Goal: Task Accomplishment & Management: Manage account settings

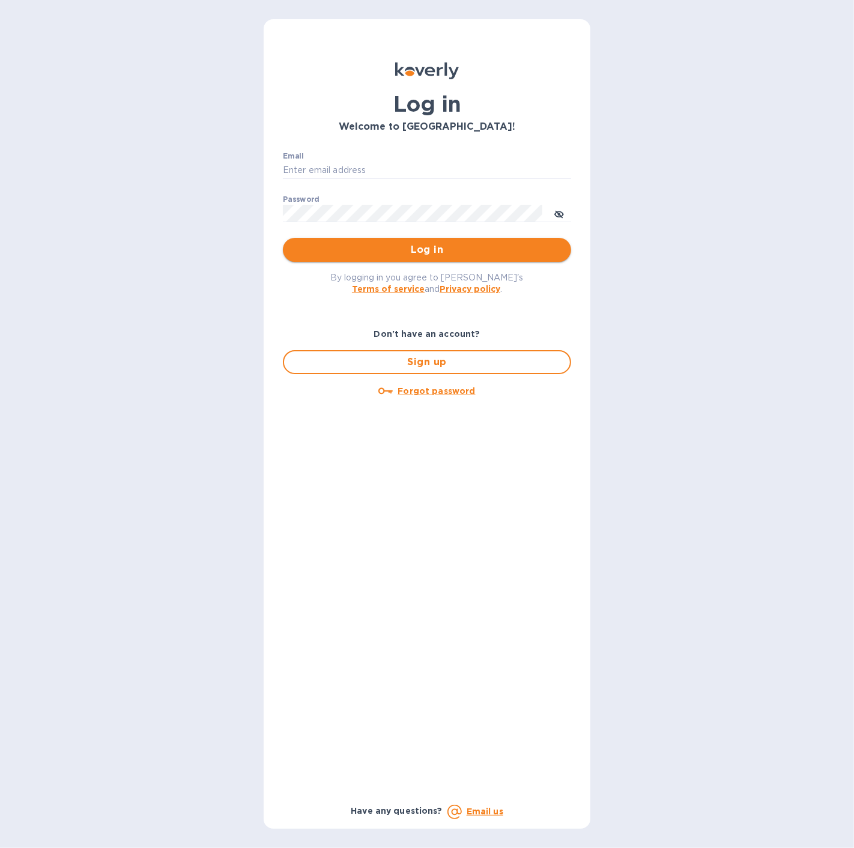
type input "spainwinecollection@gmail.com"
click at [365, 246] on span "Log in" at bounding box center [426, 250] width 269 height 14
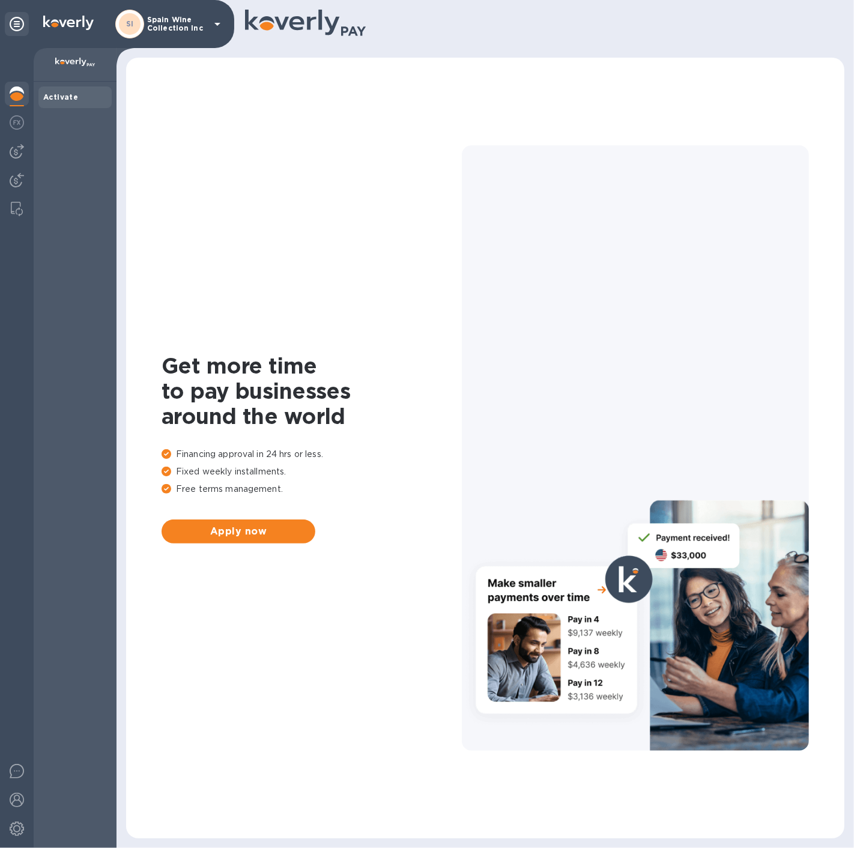
click at [162, 26] on p "Spain Wine Collection Inc" at bounding box center [177, 24] width 60 height 17
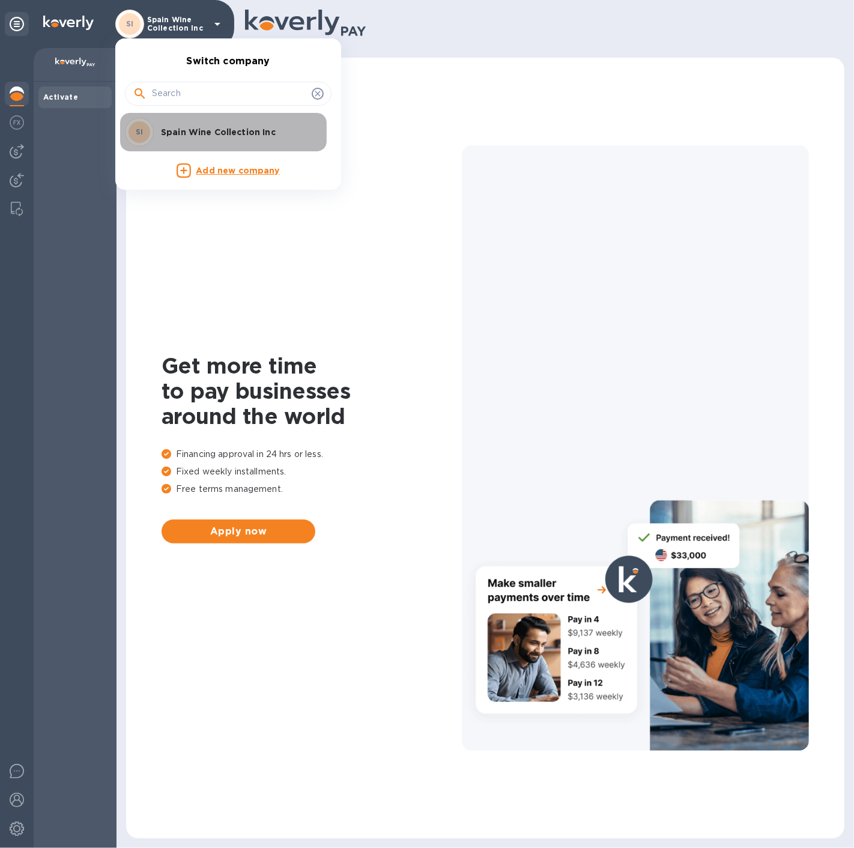
click at [172, 131] on p "Spain Wine Collection Inc" at bounding box center [236, 132] width 151 height 12
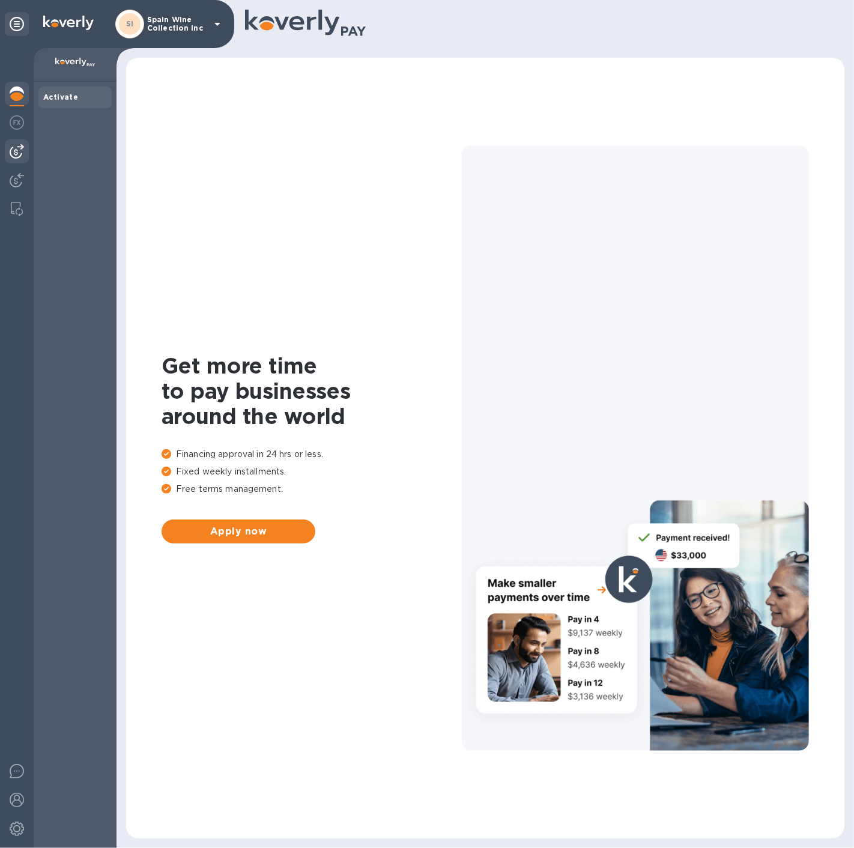
click at [16, 150] on img at bounding box center [17, 151] width 14 height 14
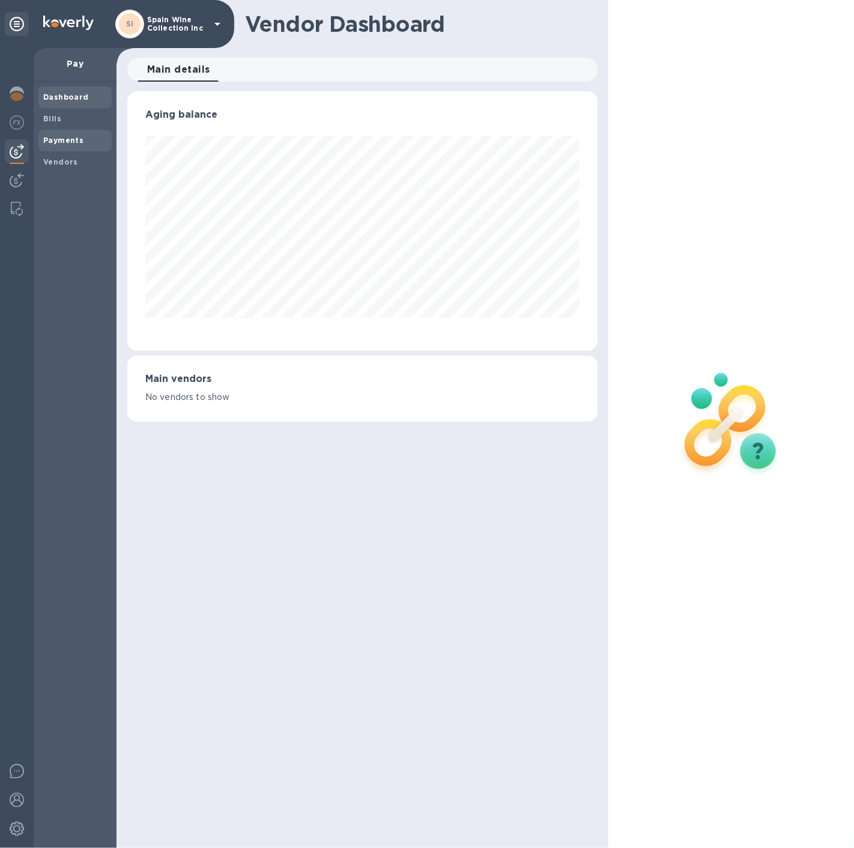
scroll to position [600307, 600101]
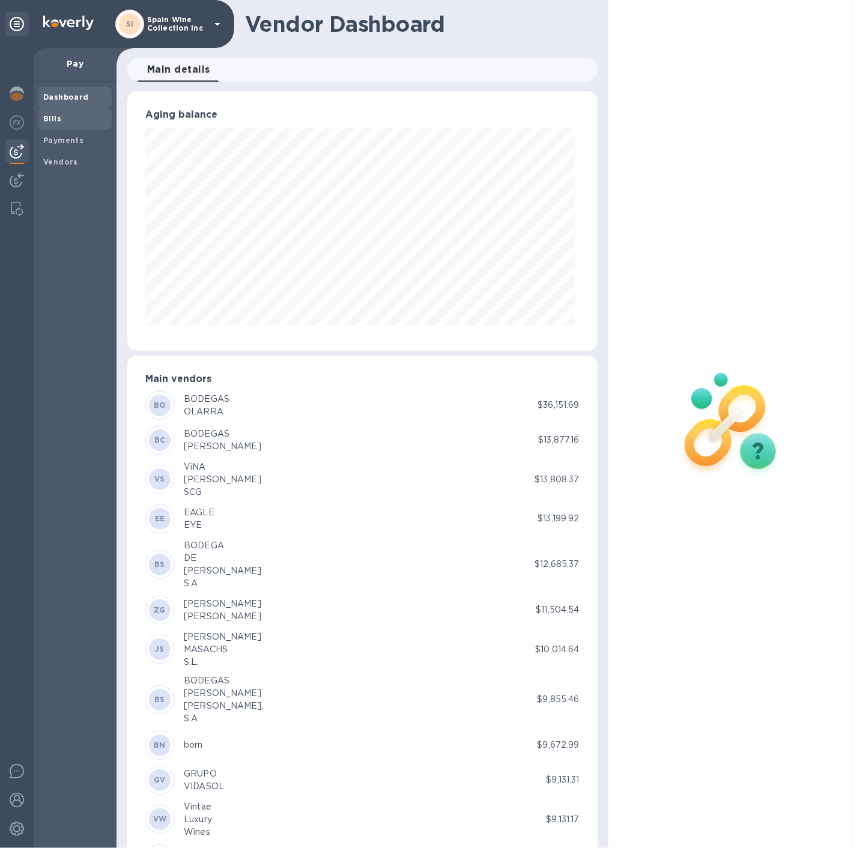
click at [56, 111] on div "Bills" at bounding box center [74, 119] width 73 height 22
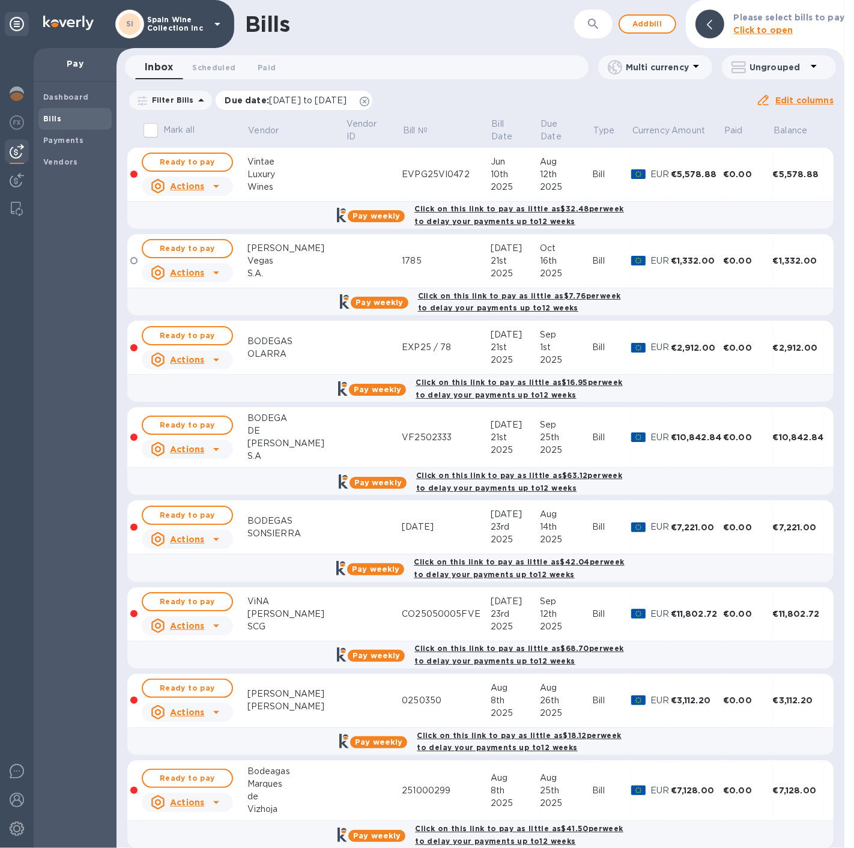
click at [369, 98] on icon at bounding box center [365, 102] width 10 height 10
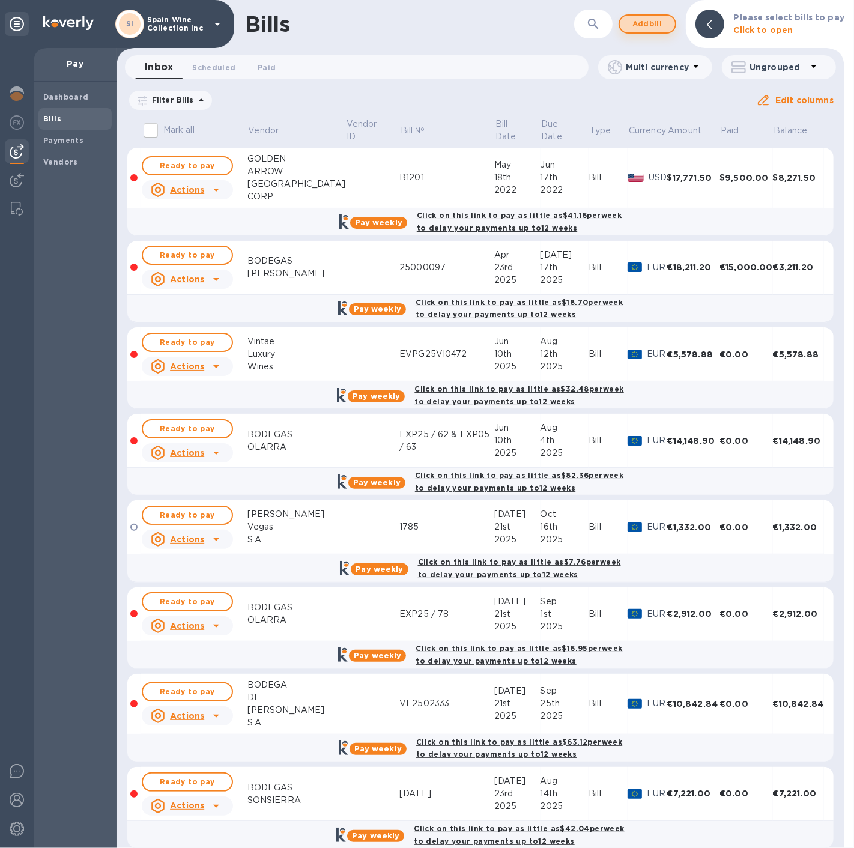
click at [637, 24] on span "Add bill" at bounding box center [647, 24] width 36 height 14
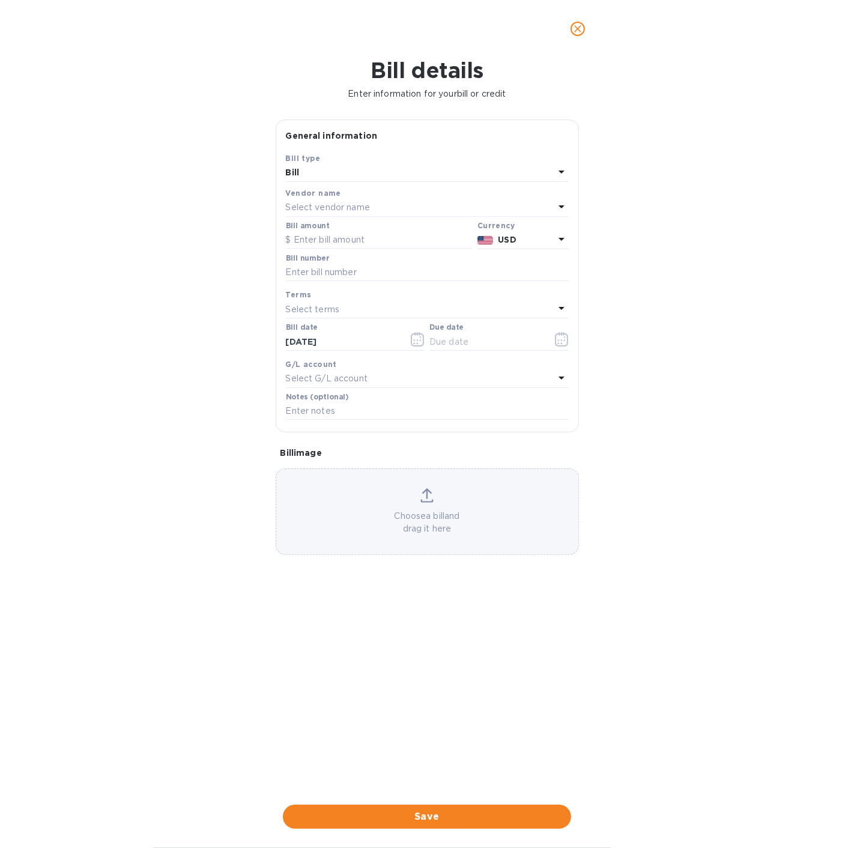
click at [530, 171] on div "Bill" at bounding box center [420, 173] width 268 height 17
click at [319, 222] on p "Credit" at bounding box center [422, 223] width 254 height 13
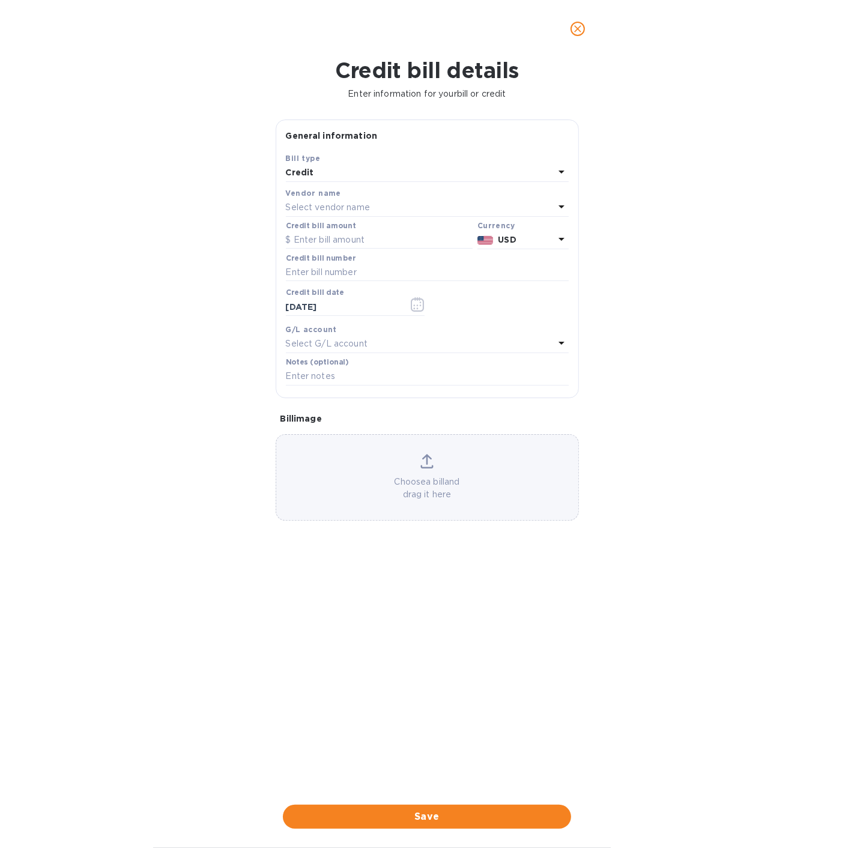
click at [349, 198] on div "Vendor name" at bounding box center [427, 193] width 283 height 13
click at [351, 210] on p "Select vendor name" at bounding box center [328, 207] width 84 height 13
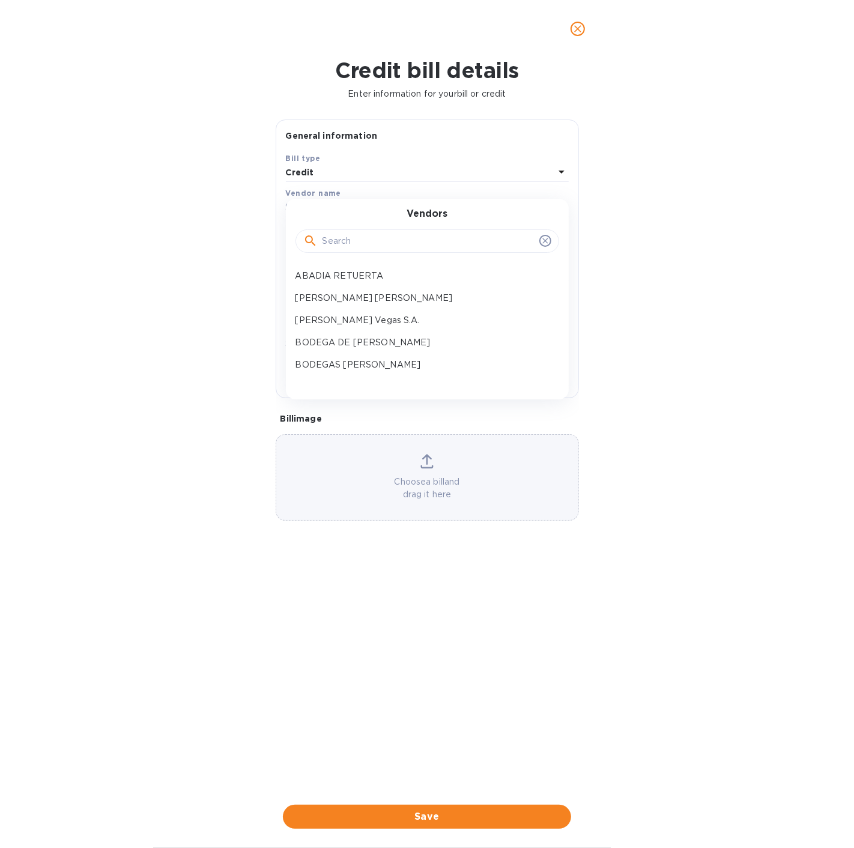
click at [353, 232] on input "text" at bounding box center [429, 241] width 212 height 18
type input "d"
type input "olar"
click at [339, 270] on p "BODEGAS OLARRA" at bounding box center [422, 276] width 254 height 13
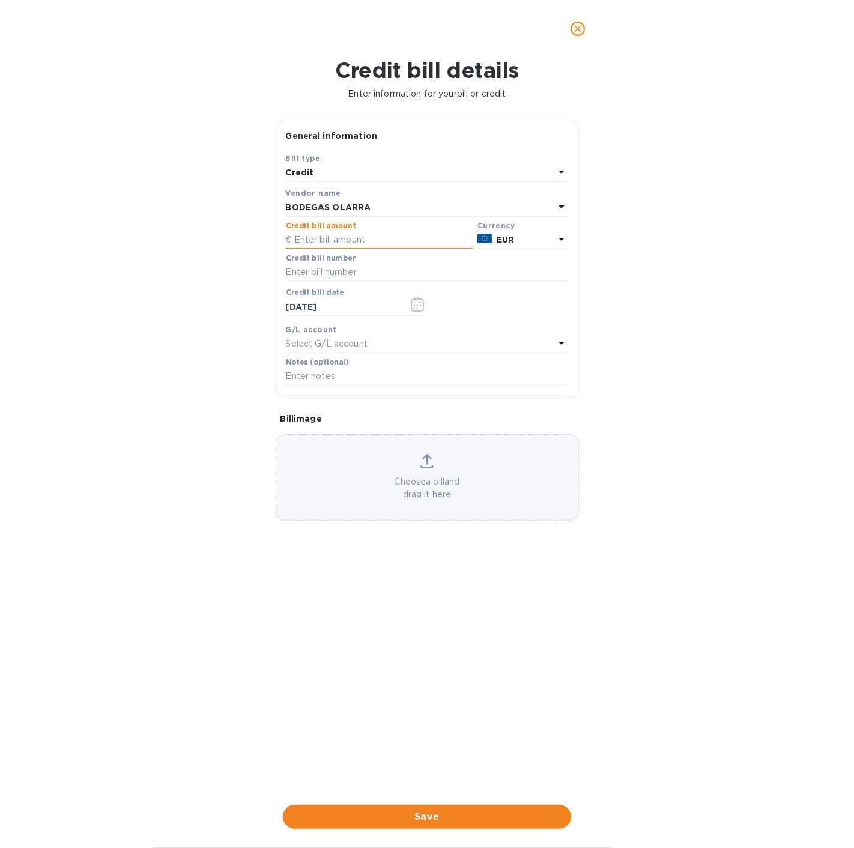
click at [353, 241] on input "text" at bounding box center [379, 240] width 187 height 18
click at [369, 243] on input "text" at bounding box center [379, 240] width 187 height 18
type input "974.80"
click at [363, 371] on input "text" at bounding box center [427, 377] width 283 height 18
type input "5cs of Cava & 10 cs Premiur Blanco"
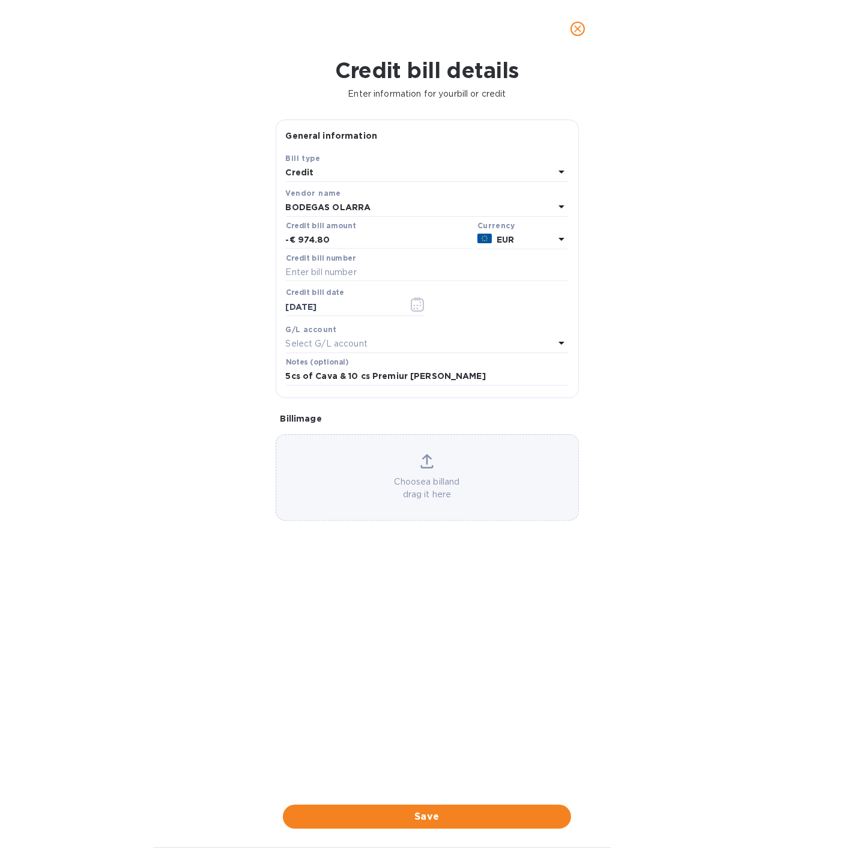
click at [411, 468] on div "Choose a bill and drag it here" at bounding box center [427, 477] width 302 height 47
click at [444, 377] on input "5cs of Cava & 10 cs Premiur Blanco" at bounding box center [427, 377] width 283 height 18
click at [408, 819] on span "Save" at bounding box center [426, 817] width 269 height 14
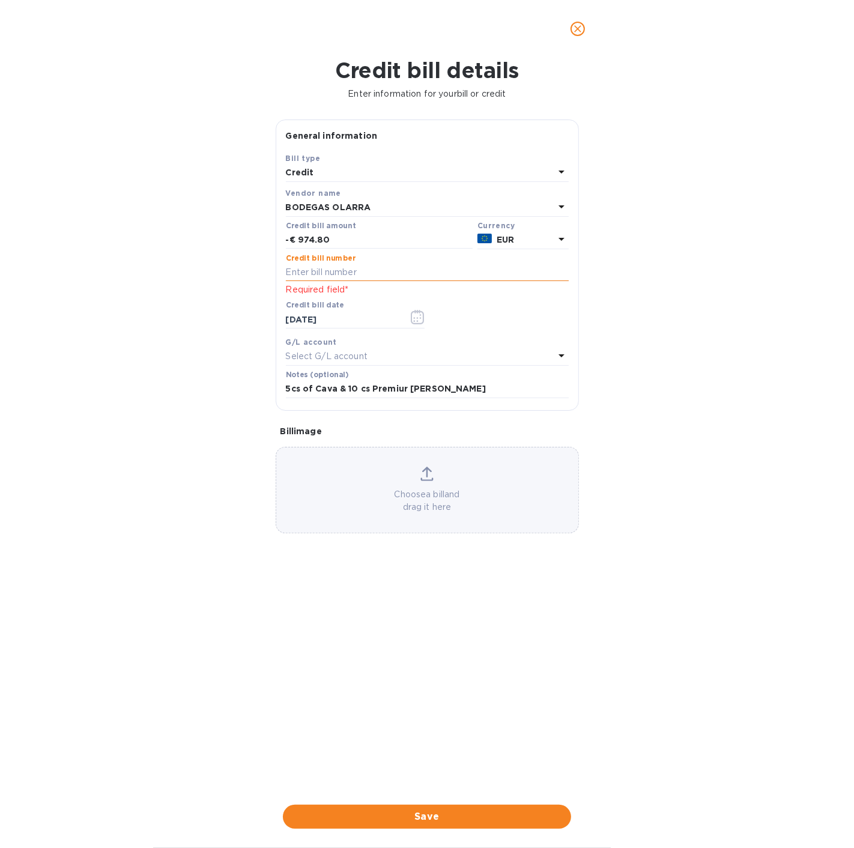
click at [303, 271] on input "text" at bounding box center [427, 273] width 283 height 18
type input "CM08102025"
click at [423, 819] on span "Save" at bounding box center [426, 817] width 269 height 14
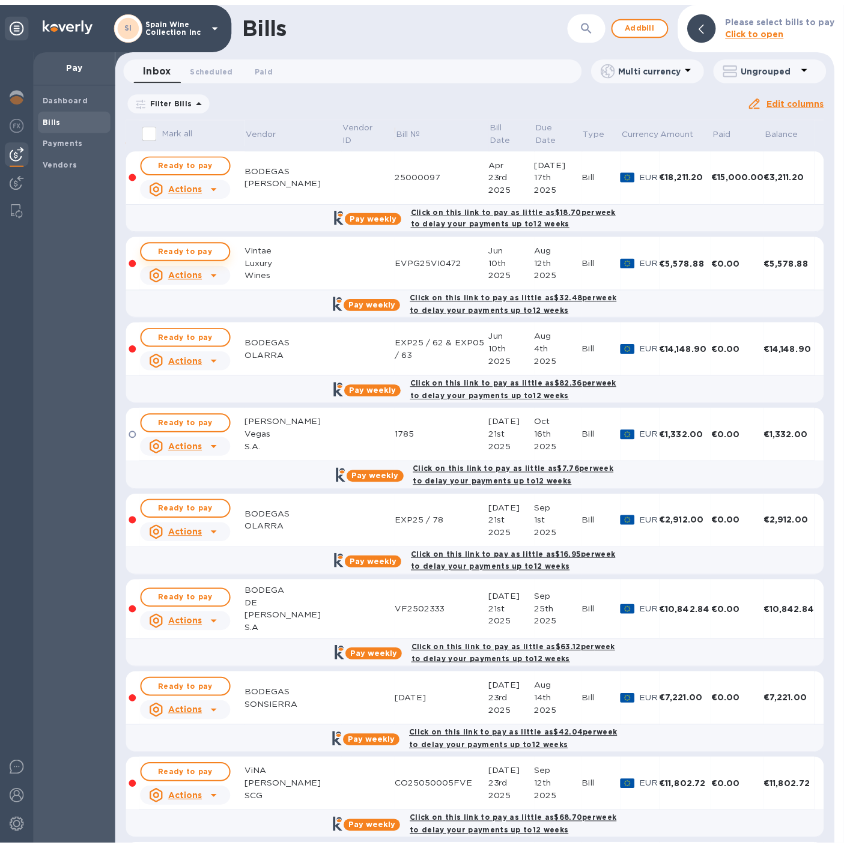
scroll to position [111, 0]
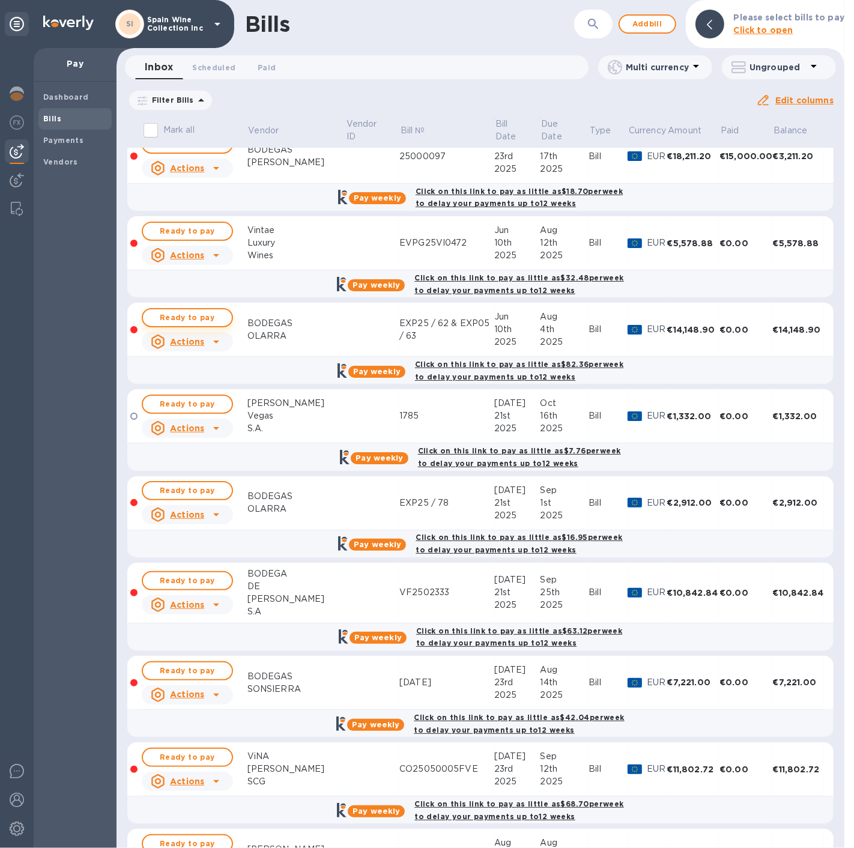
click at [190, 319] on span "Ready to pay" at bounding box center [188, 317] width 70 height 14
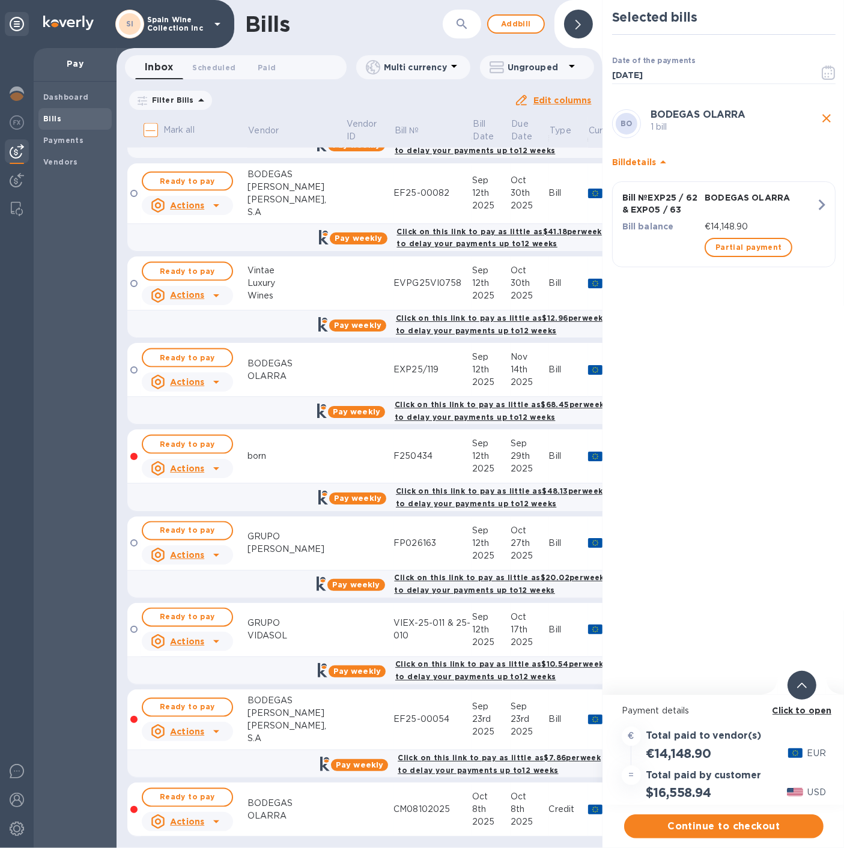
scroll to position [10, 0]
click at [192, 790] on span "Ready to pay" at bounding box center [188, 797] width 70 height 14
click at [719, 819] on span "Continue to checkout" at bounding box center [724, 826] width 180 height 14
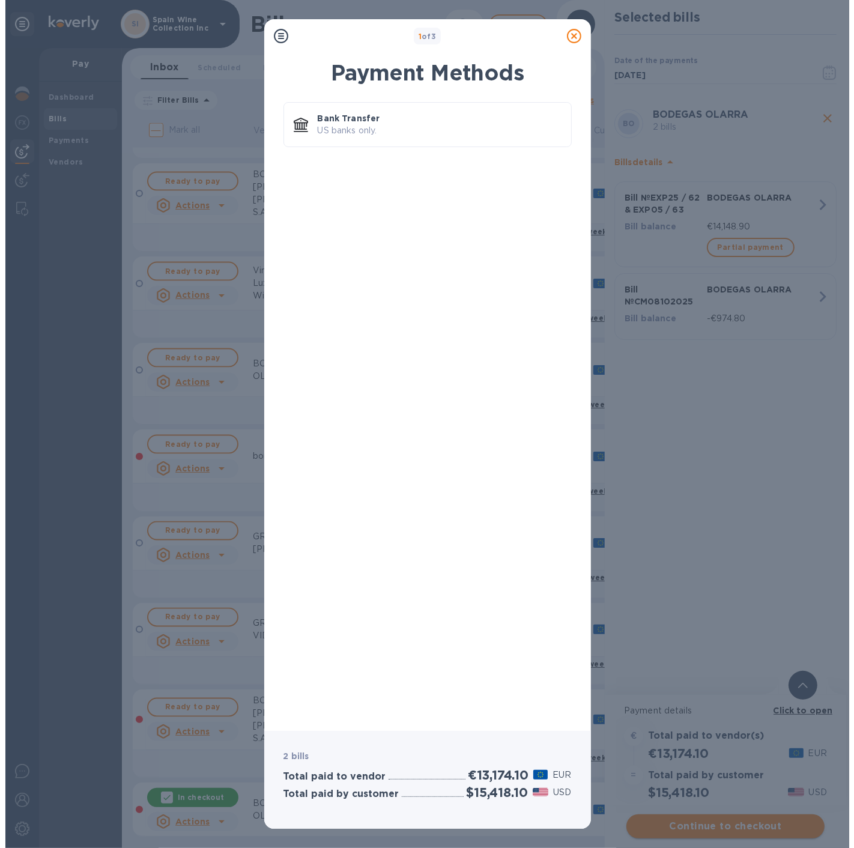
scroll to position [0, 0]
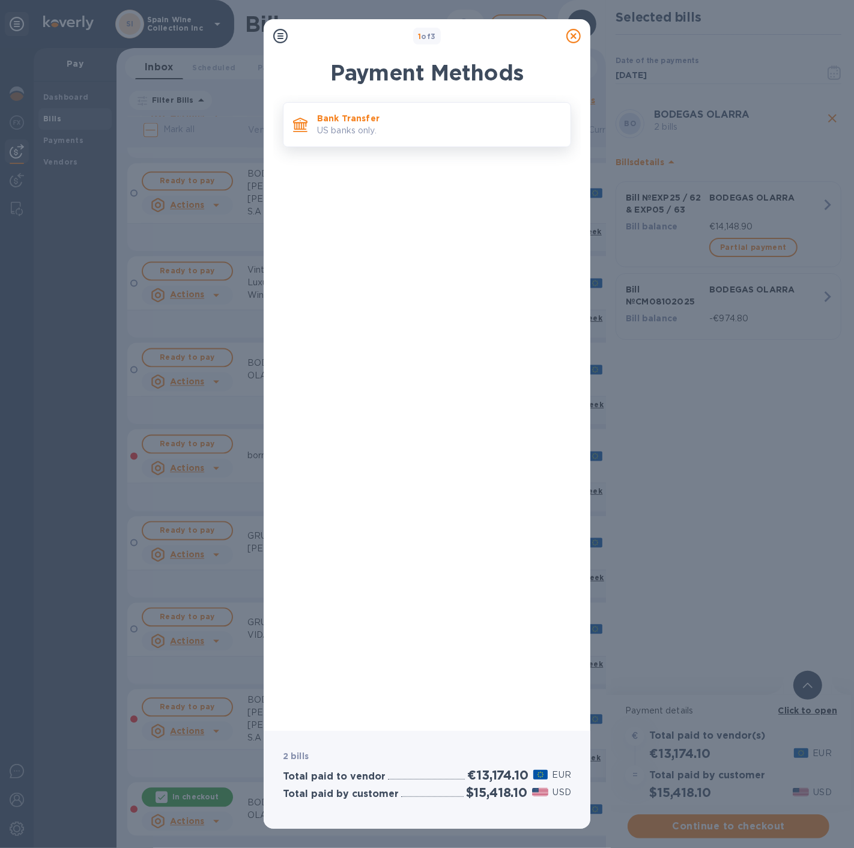
click at [443, 120] on p "Bank Transfer" at bounding box center [439, 118] width 244 height 12
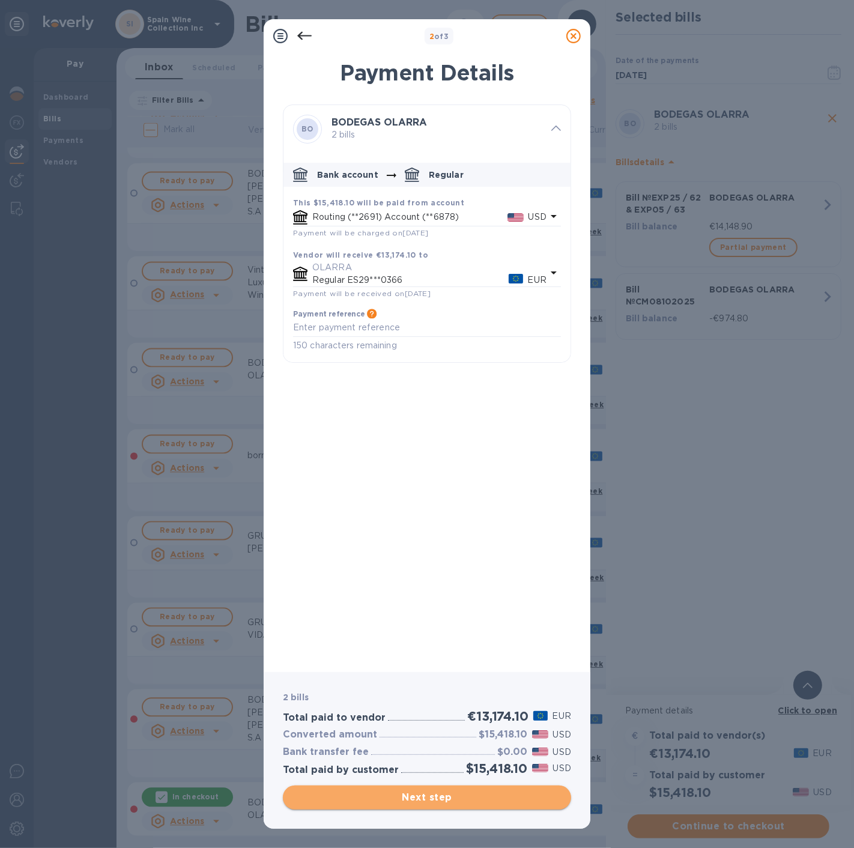
click at [414, 797] on span "Next step" at bounding box center [426, 797] width 269 height 14
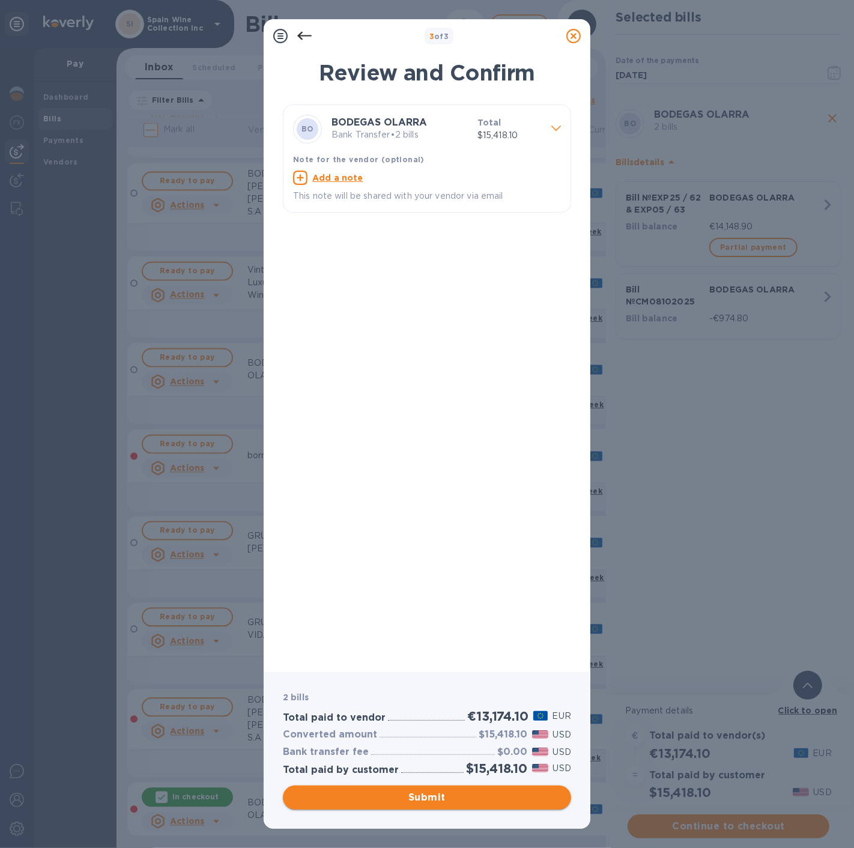
click at [415, 796] on span "Submit" at bounding box center [426, 797] width 269 height 14
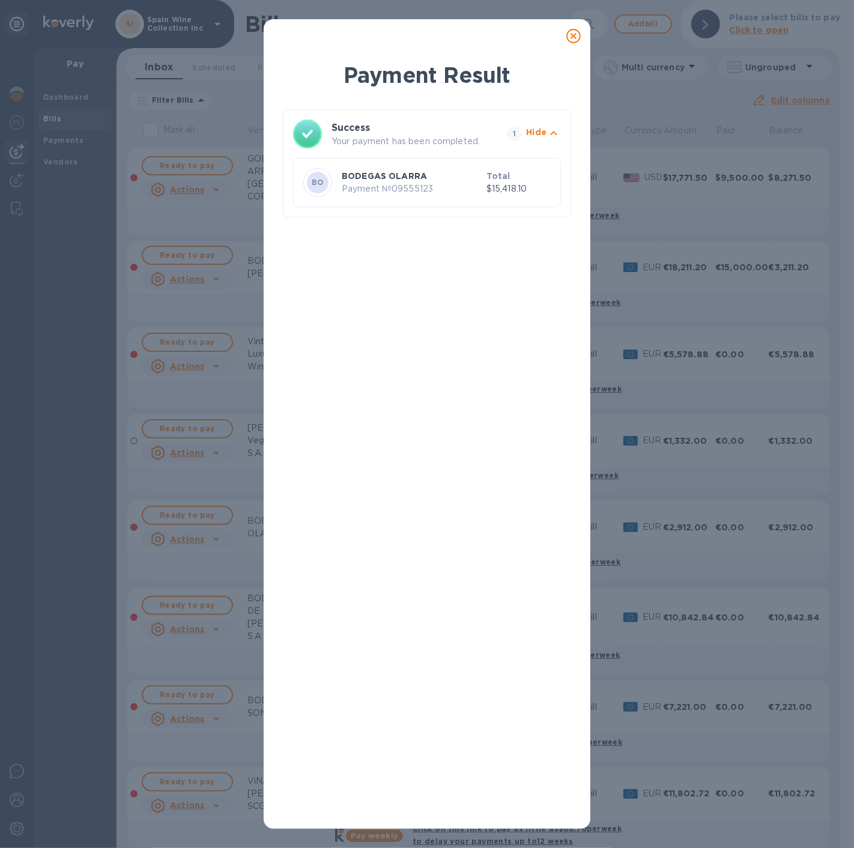
click at [419, 167] on div "BO BODEGAS OLARRA Payment № 09555123 Total $15,418.10" at bounding box center [427, 183] width 252 height 34
click at [574, 39] on icon at bounding box center [573, 36] width 14 height 14
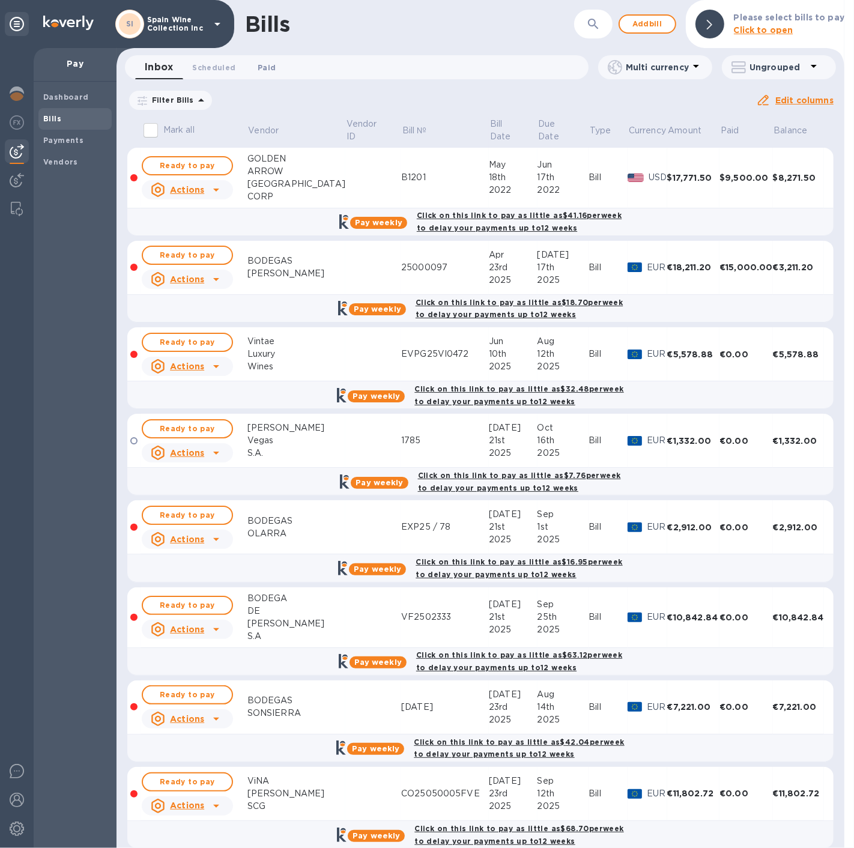
click at [274, 65] on span "Paid 0" at bounding box center [267, 67] width 24 height 13
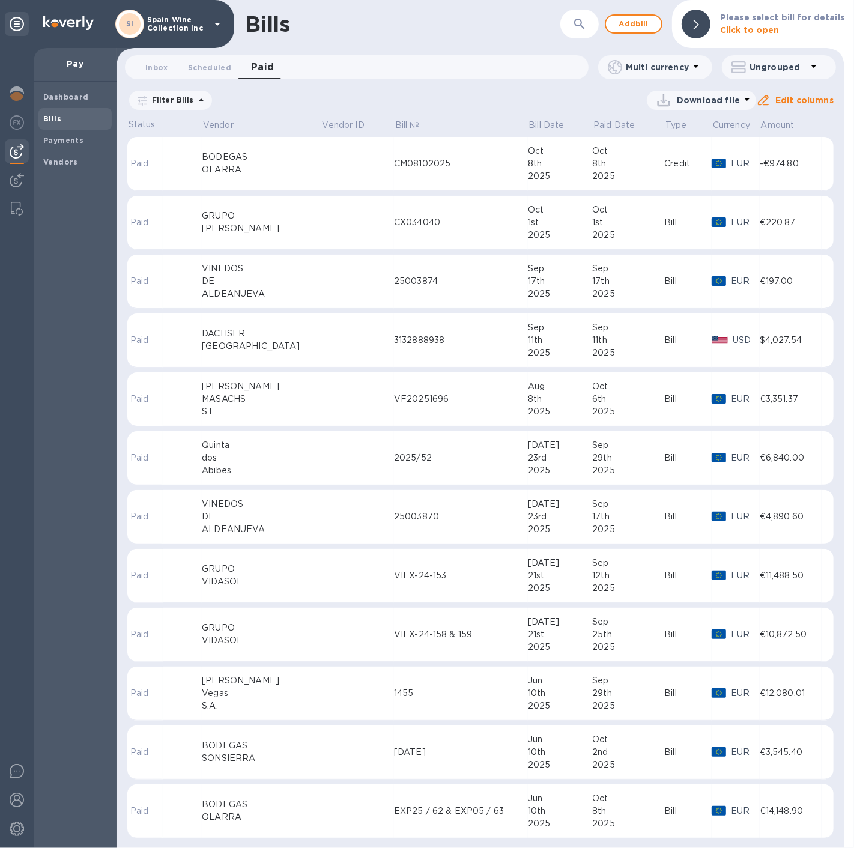
click at [329, 177] on td at bounding box center [357, 164] width 73 height 54
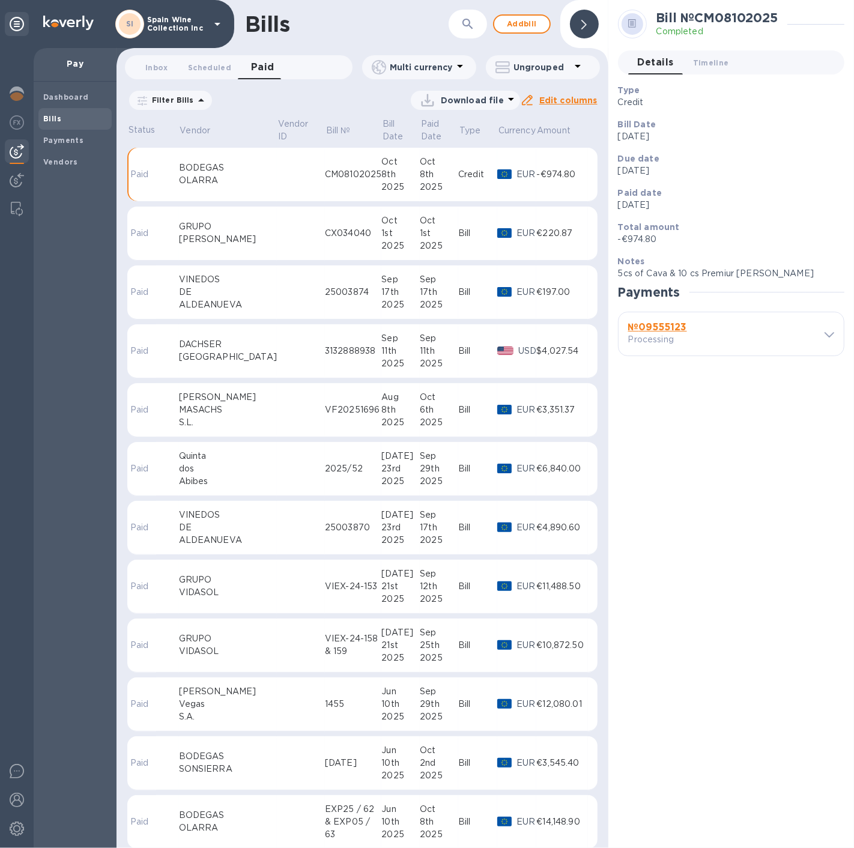
click at [56, 113] on span "Bills" at bounding box center [52, 119] width 18 height 12
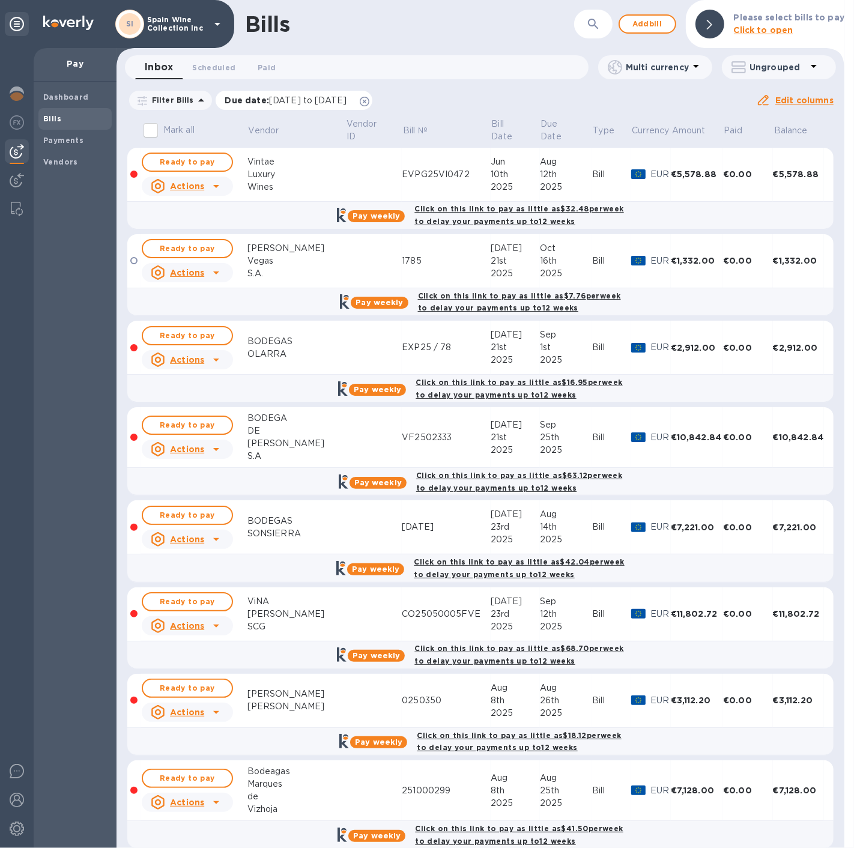
click at [369, 98] on icon at bounding box center [365, 102] width 10 height 10
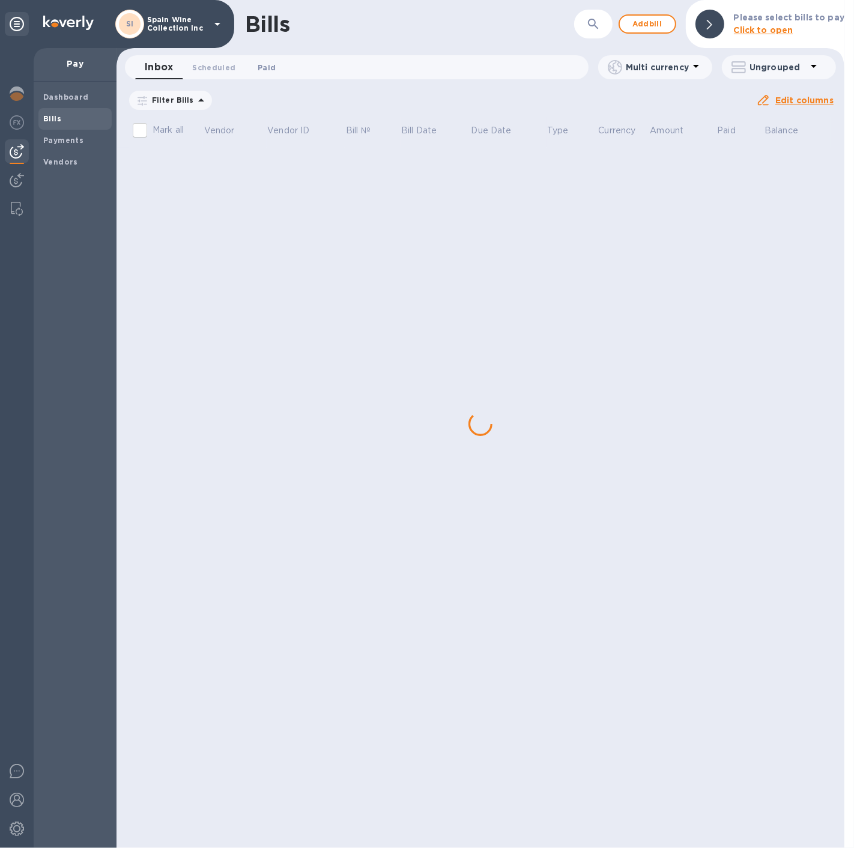
click at [271, 66] on span "Paid 0" at bounding box center [267, 67] width 18 height 13
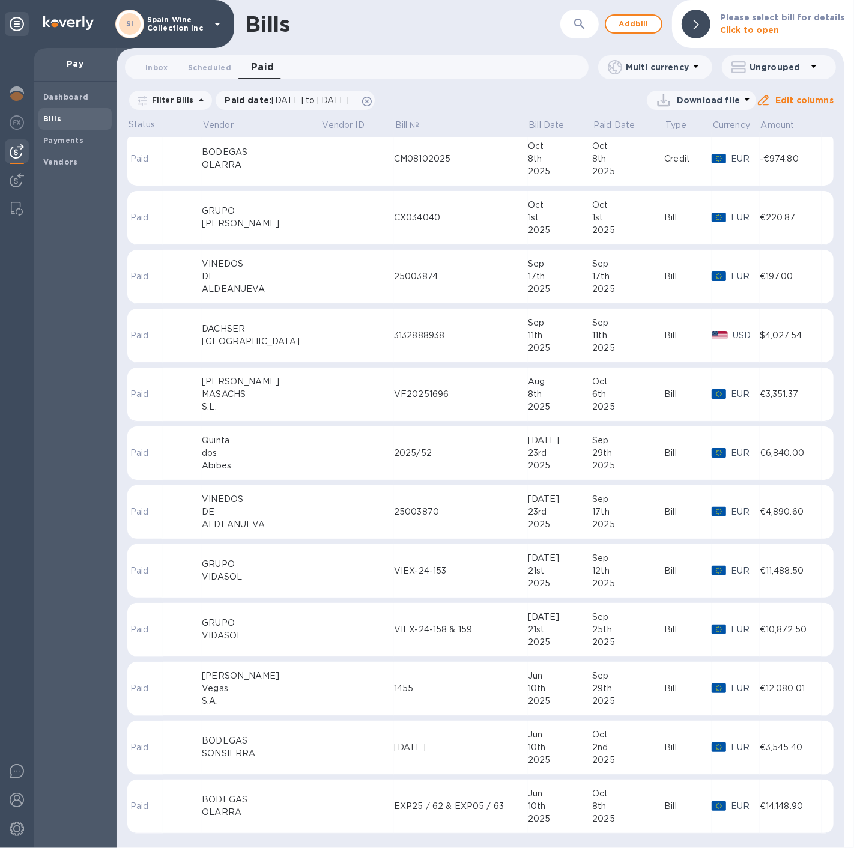
scroll to position [5, 0]
click at [372, 98] on icon at bounding box center [367, 102] width 10 height 10
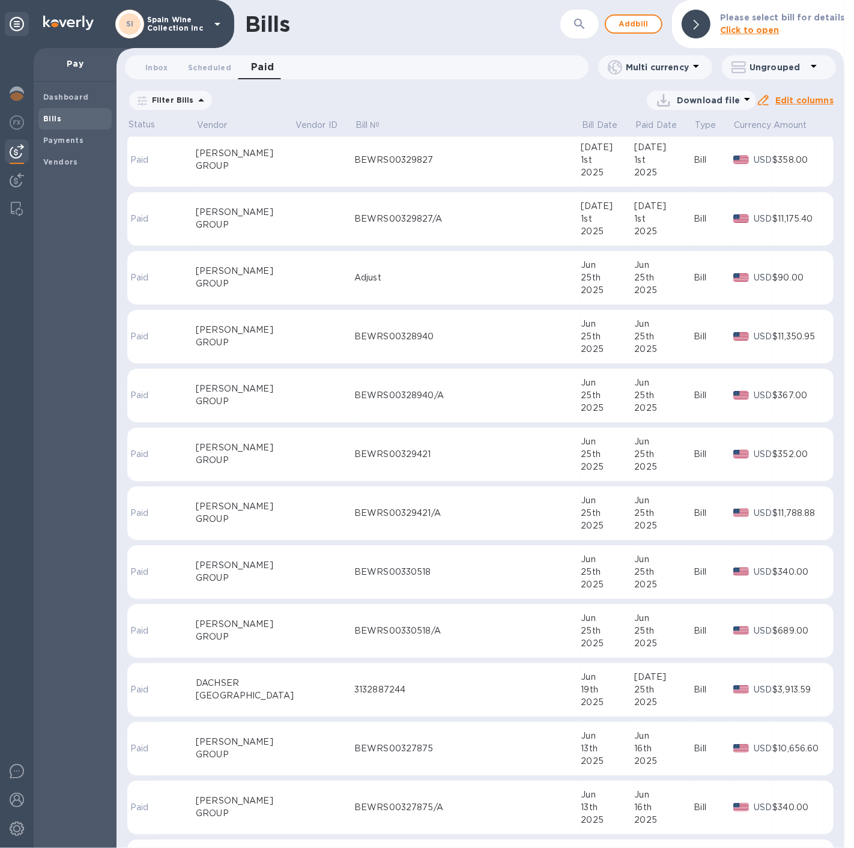
scroll to position [1779, 0]
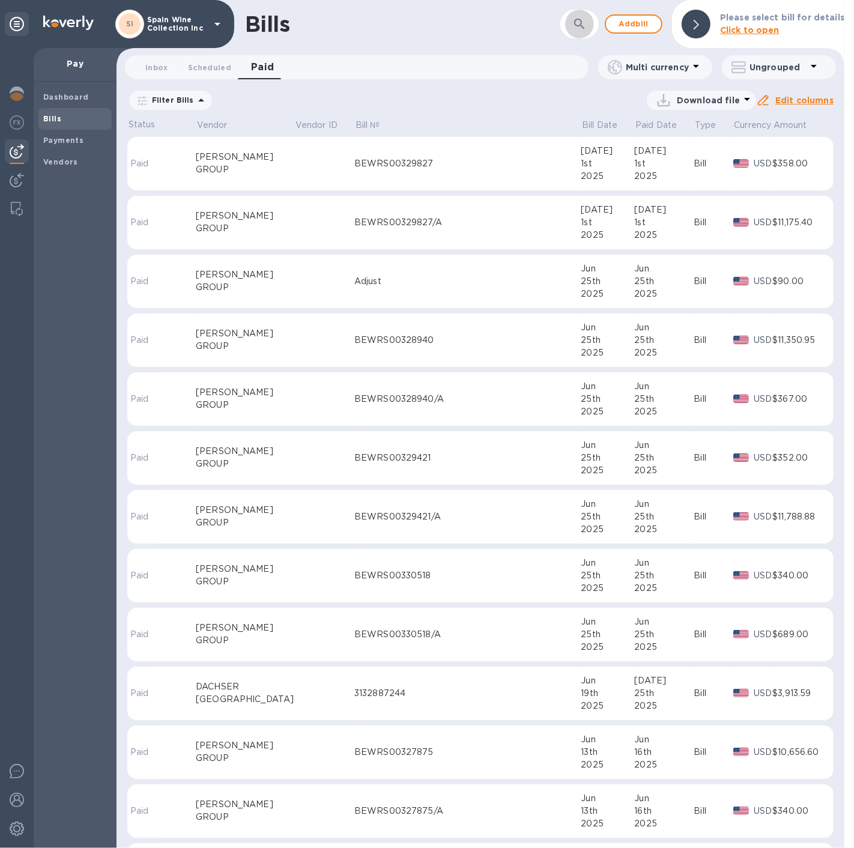
click at [584, 26] on icon "button" at bounding box center [579, 24] width 10 height 10
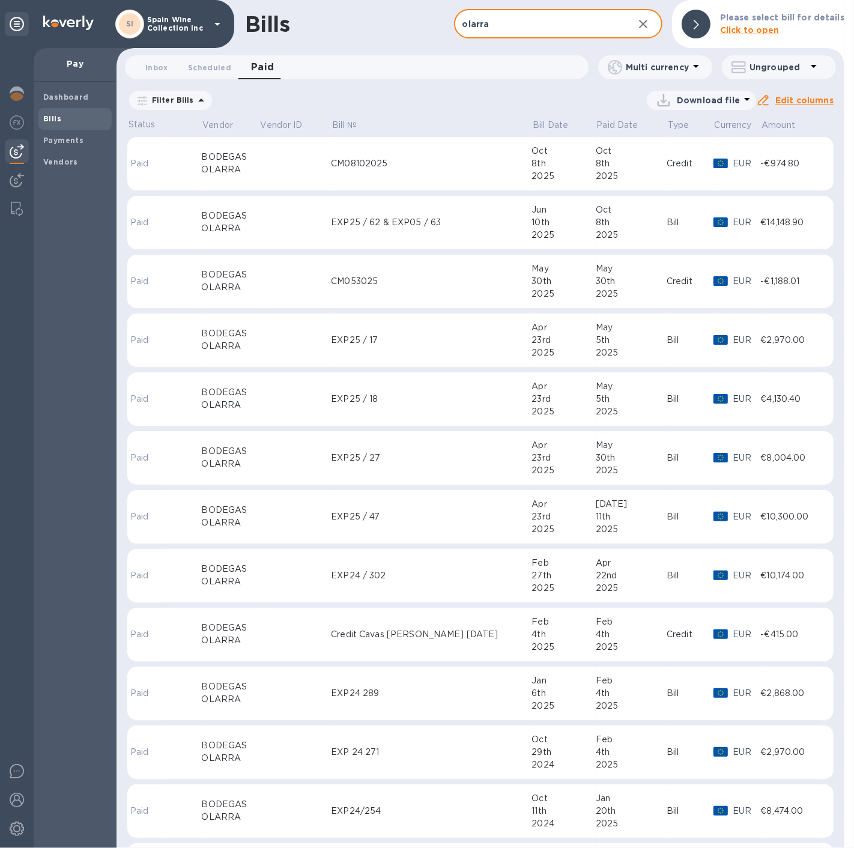
type input "olarra"
click at [295, 234] on td at bounding box center [295, 223] width 72 height 54
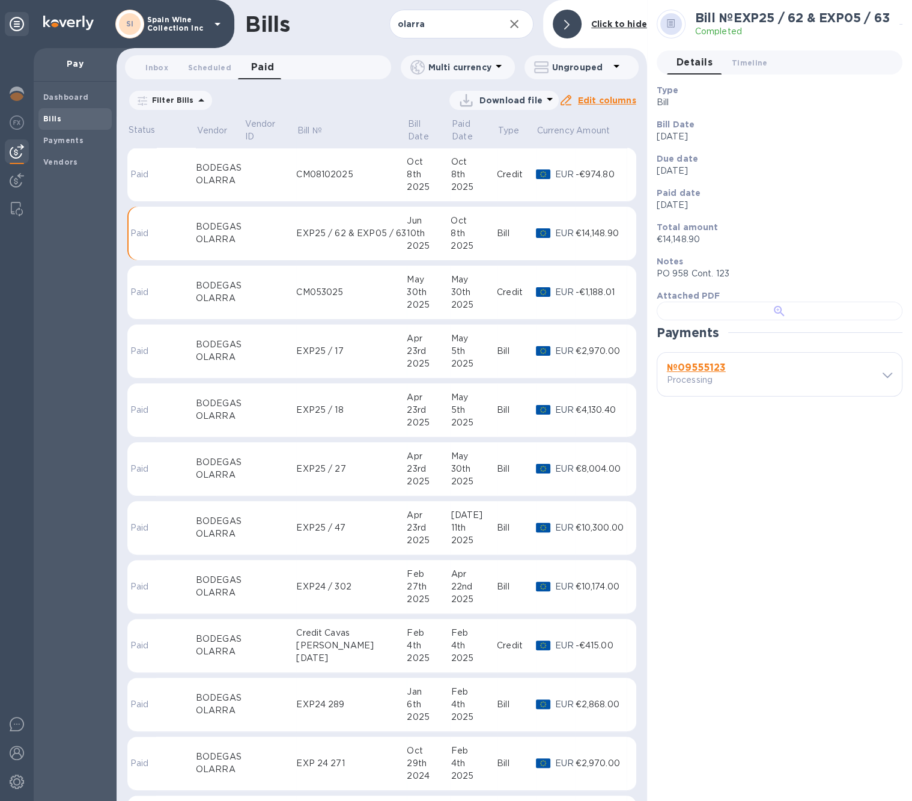
click at [725, 320] on div at bounding box center [779, 310] width 246 height 19
